Goal: Task Accomplishment & Management: Manage account settings

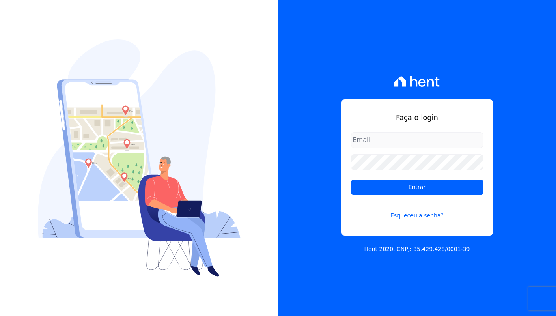
click at [0, 315] on com-1password-button at bounding box center [0, 316] width 0 height 0
type input "davinovaes.cel@gmail.com"
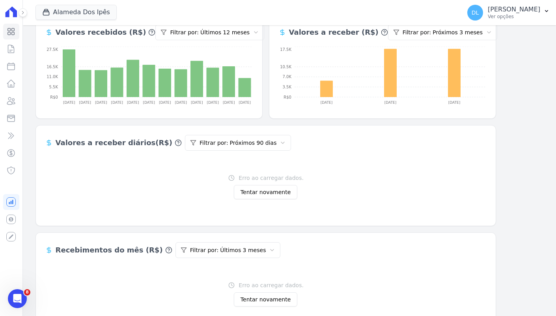
scroll to position [164, 0]
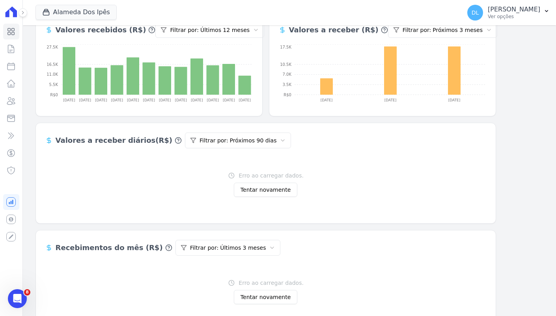
click at [264, 193] on button "Tentar novamente" at bounding box center [265, 190] width 63 height 14
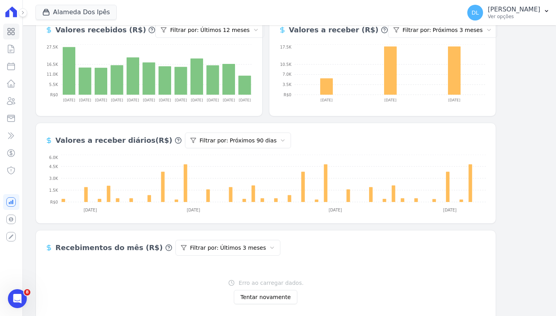
click at [270, 297] on button "Tentar novamente" at bounding box center [265, 297] width 63 height 14
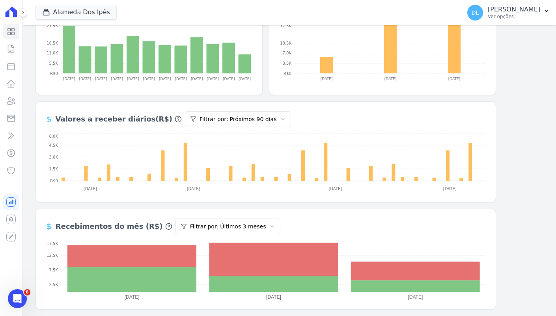
click at [202, 224] on html "Dashboard Contratos [GEOGRAPHIC_DATA] Lotes Clientes Minha Carteira Transferênc…" at bounding box center [278, 158] width 556 height 316
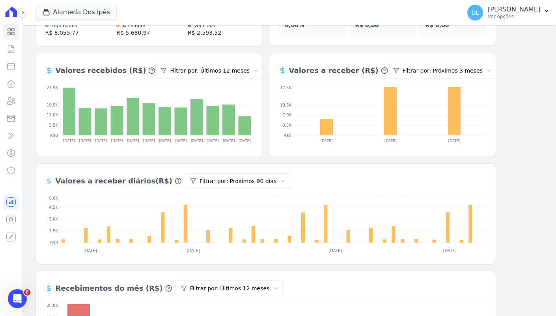
scroll to position [0, 0]
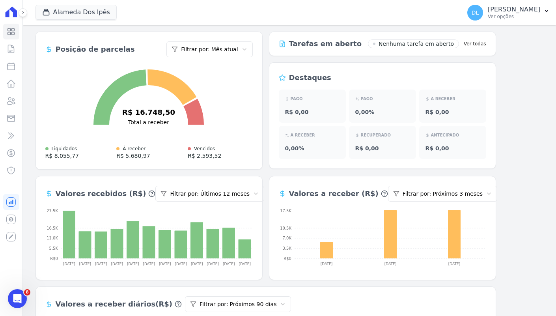
click at [231, 50] on html "Dashboard Contratos Parcelas Lotes Clientes Minha Carteira Transferências Crédi…" at bounding box center [278, 158] width 556 height 316
click at [308, 64] on html "Dashboard Contratos Parcelas Lotes Clientes Minha Carteira Transferências Crédi…" at bounding box center [278, 158] width 556 height 316
click at [439, 196] on html "Dashboard Contratos Parcelas Lotes Clientes Minha Carteira Transferências Crédi…" at bounding box center [278, 158] width 556 height 316
click at [97, 11] on button "Alameda Dos Ipês" at bounding box center [75, 12] width 81 height 15
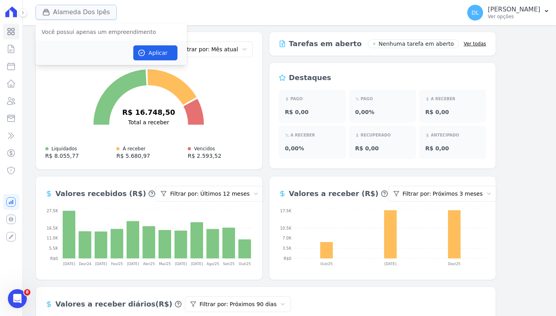
click at [89, 7] on button "Alameda Dos Ipês" at bounding box center [75, 12] width 81 height 15
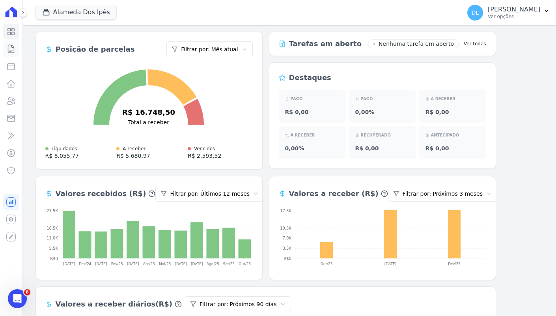
click at [18, 49] on link "Contratos" at bounding box center [11, 49] width 16 height 16
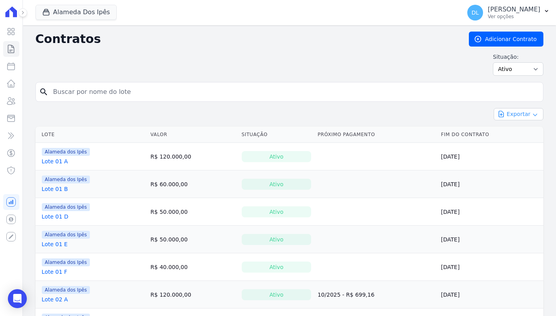
click at [515, 115] on button "Exportar" at bounding box center [519, 114] width 50 height 12
click at [527, 150] on span "Exportar CSV" at bounding box center [518, 146] width 42 height 8
click at [15, 28] on icon at bounding box center [10, 31] width 9 height 9
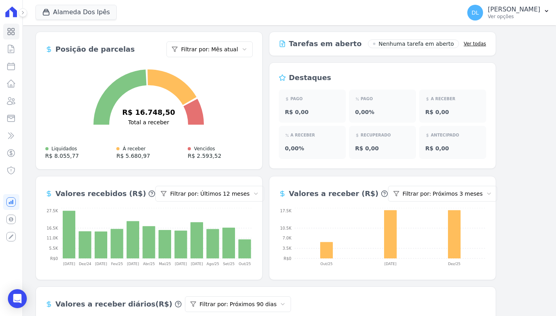
click at [232, 49] on html "Dashboard Contratos Parcelas Lotes Clientes Minha Carteira Transferências Crédi…" at bounding box center [278, 158] width 556 height 316
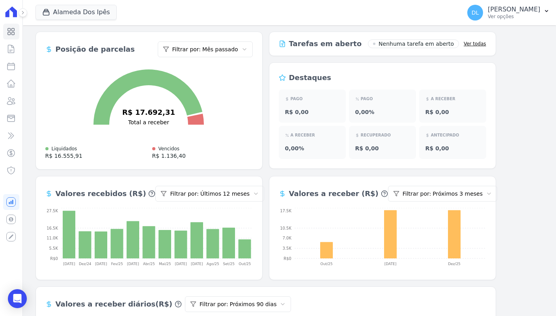
click at [255, 125] on div "Posição de parcelas Filtrar por: Mês passado R$ 17.692,31 Total a receber Liqui…" at bounding box center [148, 101] width 227 height 138
click at [242, 44] on html "Dashboard Contratos Parcelas Lotes Clientes Minha Carteira Transferências Crédi…" at bounding box center [278, 158] width 556 height 316
click at [268, 158] on html "Dashboard Contratos Parcelas Lotes Clientes Minha Carteira Transferências Crédi…" at bounding box center [278, 158] width 556 height 316
click at [234, 46] on html "Dashboard Contratos Parcelas Lotes Clientes Minha Carteira Transferências Crédi…" at bounding box center [278, 158] width 556 height 316
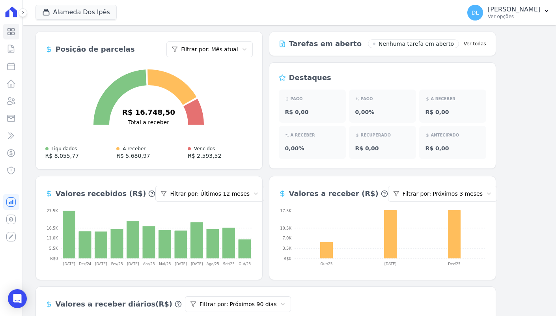
click at [238, 91] on div "R$ 16.748,50 Total a receber Liquidados R$ 8.055,77 Á receber R$ 5.680,97 Venci…" at bounding box center [148, 111] width 207 height 96
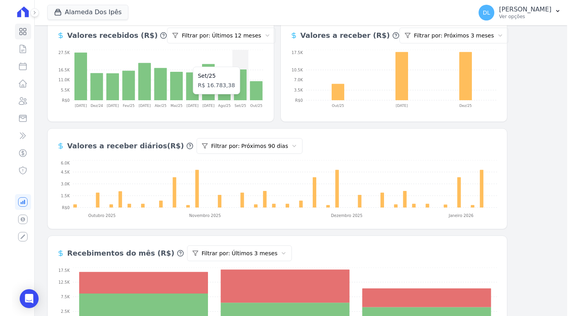
scroll to position [185, 0]
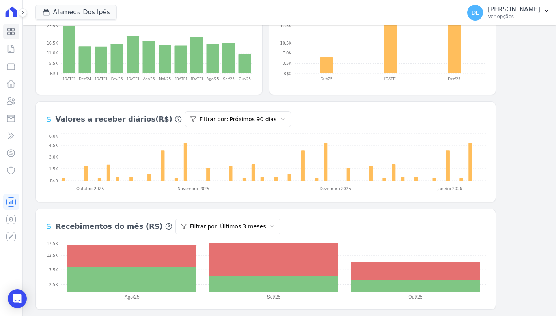
click at [515, 252] on div "Posição de parcelas Filtrar por: Mês atual R$ 16.748,50 Total a receber Liquida…" at bounding box center [289, 78] width 508 height 463
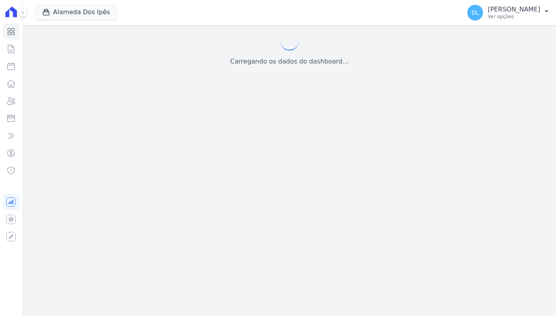
click at [505, 53] on div "Carregando os dados do dashboard..." at bounding box center [289, 49] width 508 height 35
